Goal: Task Accomplishment & Management: Manage account settings

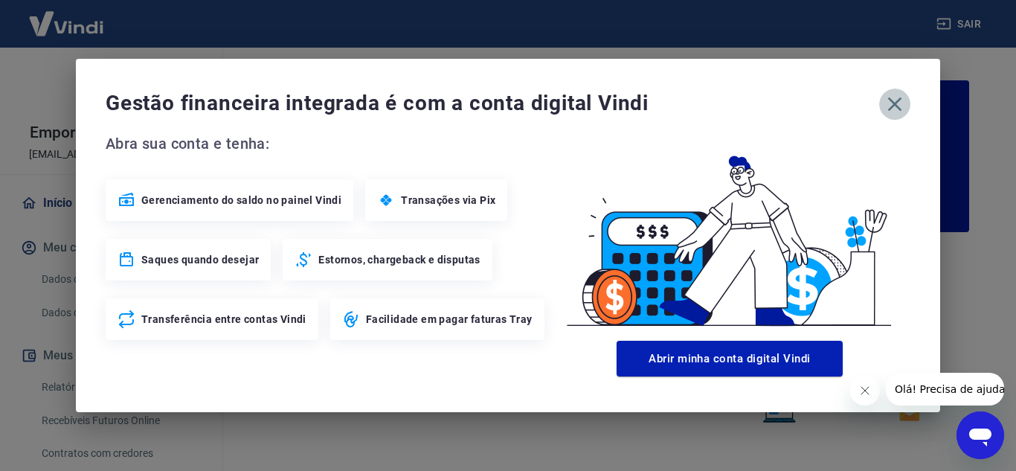
click at [894, 110] on icon "button" at bounding box center [895, 104] width 24 height 24
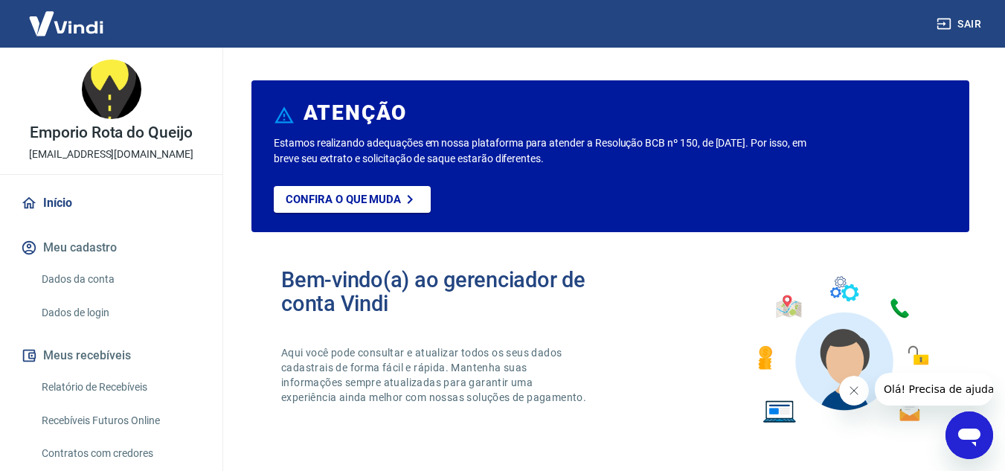
click at [655, 303] on div "Bem-vindo(a) ao gerenciador de conta Vindi Aqui você pode consultar e atualizar…" at bounding box center [611, 350] width 718 height 212
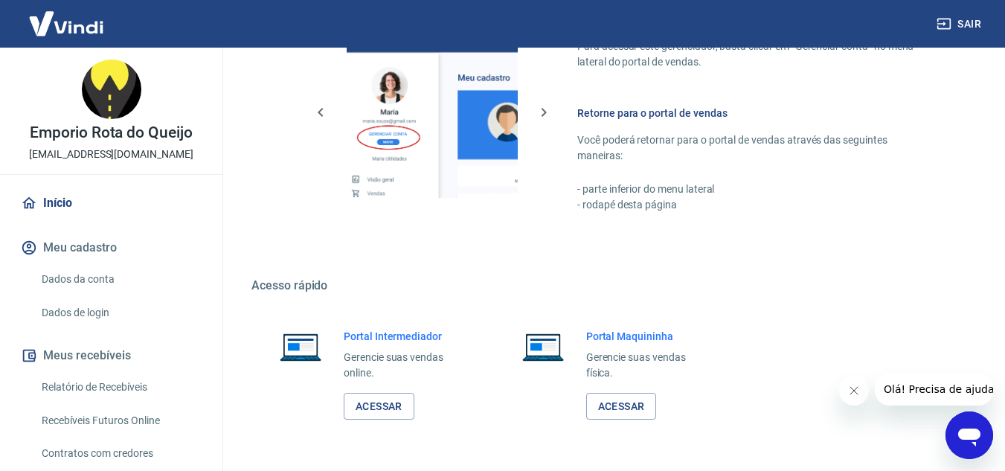
scroll to position [904, 0]
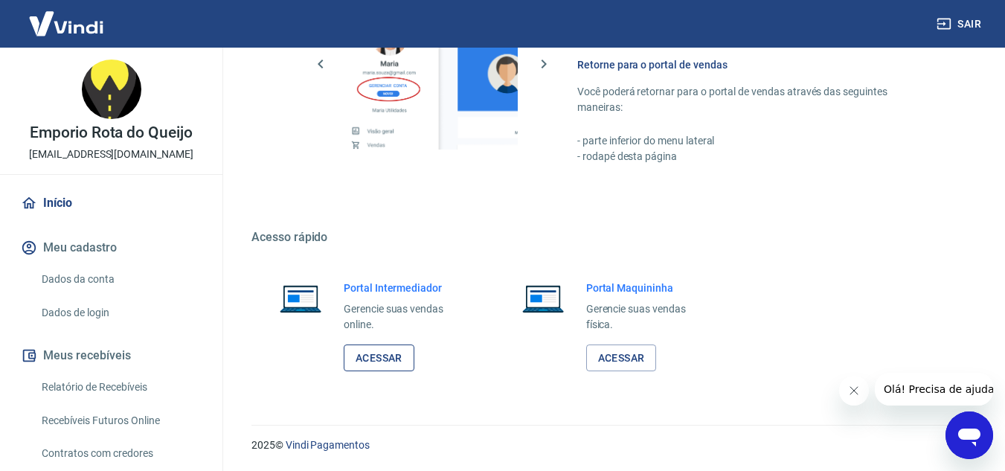
click at [395, 357] on link "Acessar" at bounding box center [379, 359] width 71 height 28
